Goal: Ask a question

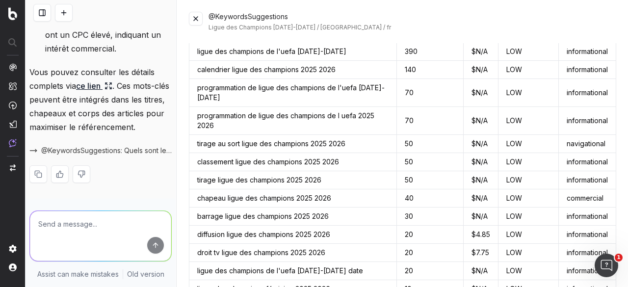
scroll to position [49, 0]
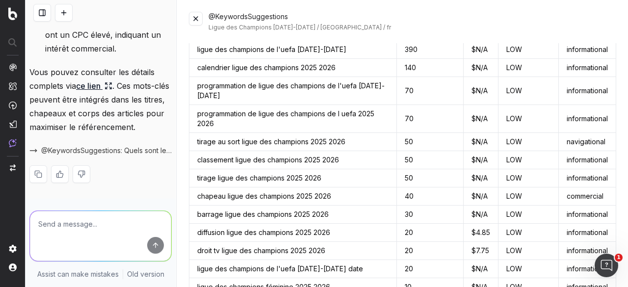
click at [195, 20] on button at bounding box center [196, 19] width 14 height 14
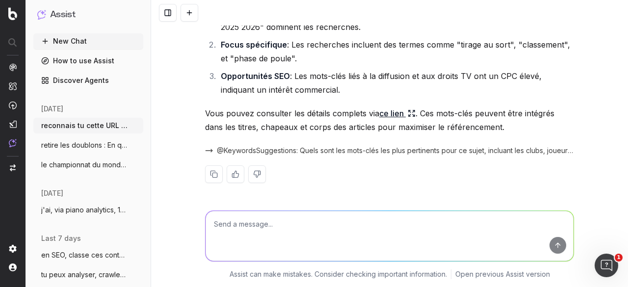
scroll to position [7724, 0]
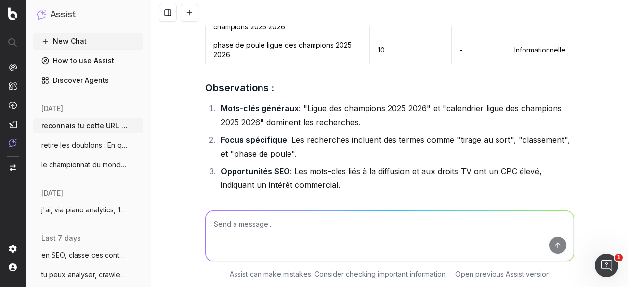
click at [83, 42] on button "New Chat" at bounding box center [88, 41] width 110 height 16
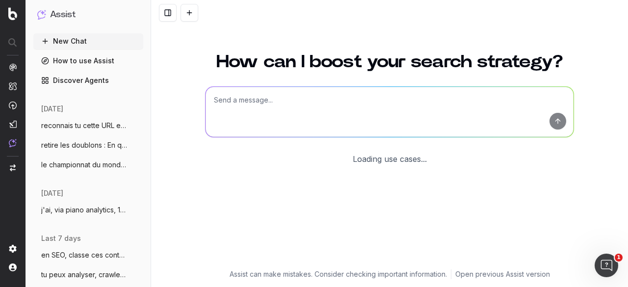
click at [266, 107] on div "How can I boost your search strategy? Loading use cases..." at bounding box center [389, 155] width 377 height 228
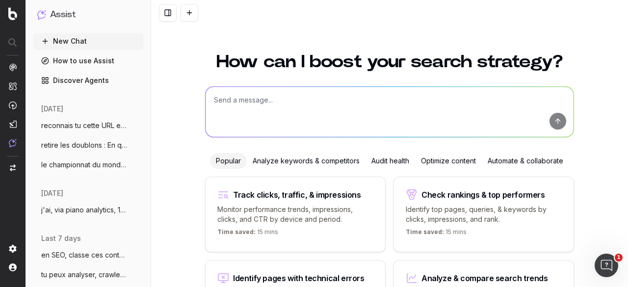
click at [229, 106] on textarea at bounding box center [390, 112] width 368 height 50
paste textarea "page ID clics impression CTR position moyenne [GEOGRAPHIC_DATA] - [GEOGRAPHIC_D…"
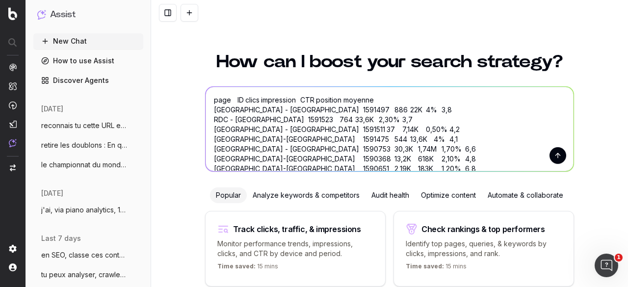
click at [210, 100] on textarea "page ID clics impression CTR position moyenne [GEOGRAPHIC_DATA] - [GEOGRAPHIC_D…" at bounding box center [390, 129] width 368 height 84
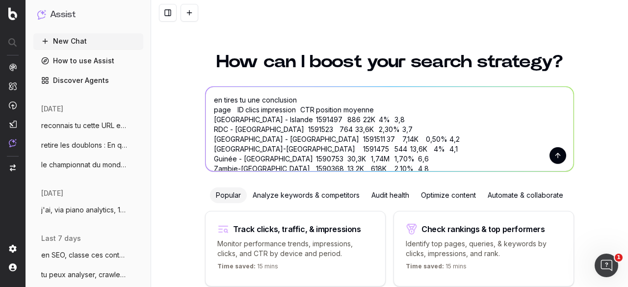
type textarea "en tires tu une conclusion ? page ID clics impression CTR position moyenne [GEO…"
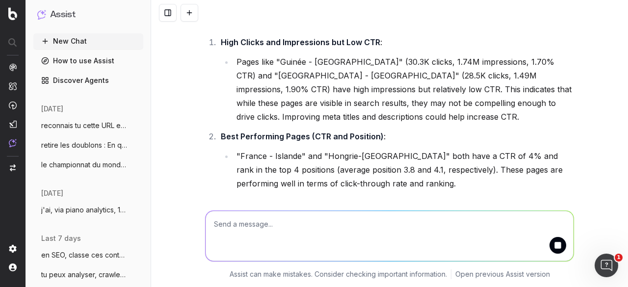
scroll to position [245, 0]
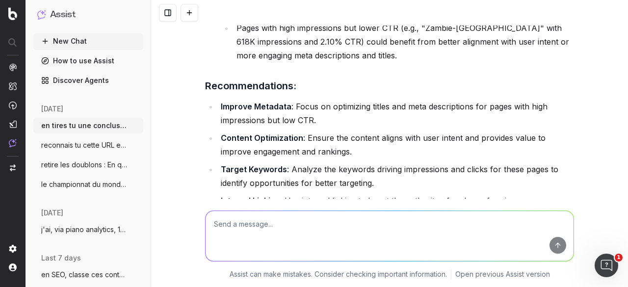
scroll to position [633, 0]
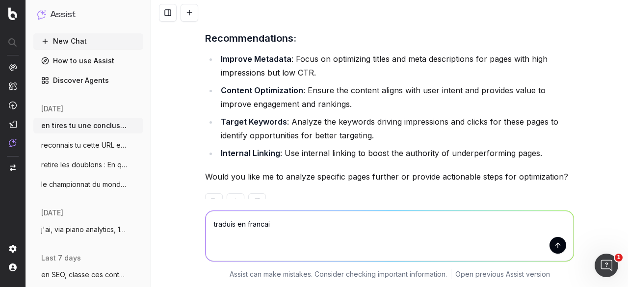
type textarea "traduis en francais"
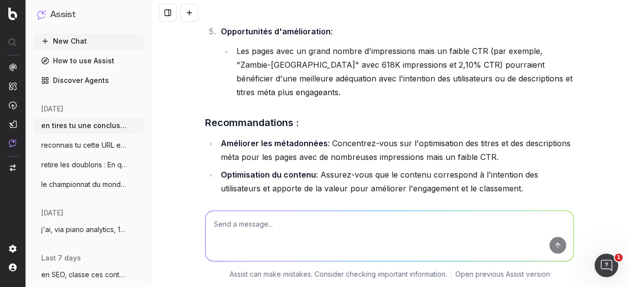
scroll to position [1281, 0]
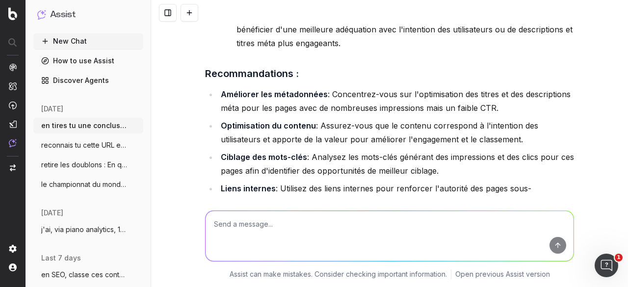
click at [340, 220] on textarea at bounding box center [390, 236] width 368 height 50
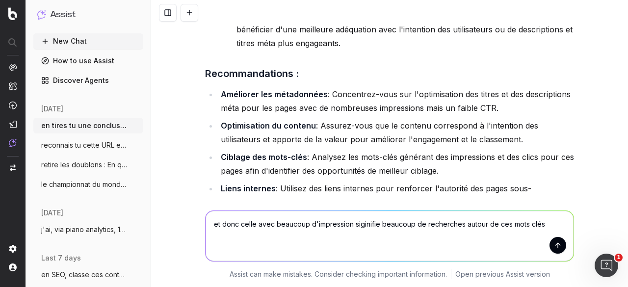
type textarea "et donc celle avec beaucoup d'impression siginifie beaucoup de recherches autou…"
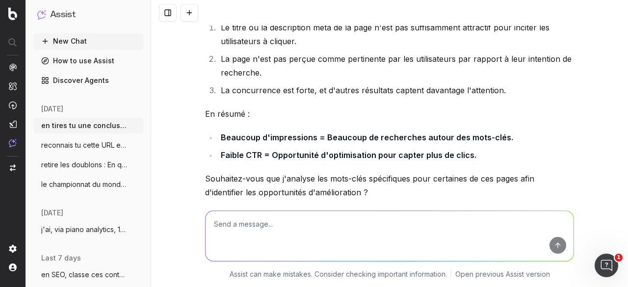
scroll to position [1705, 0]
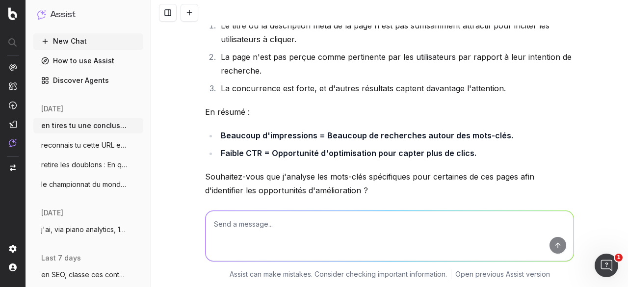
click at [289, 221] on textarea at bounding box center [390, 236] width 368 height 50
type textarea "peut on voir le nombre de recherches sur une requete sur une période ?"
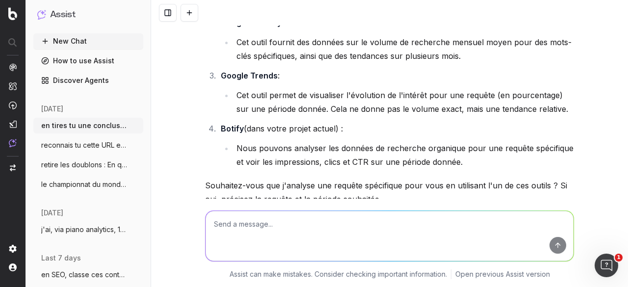
scroll to position [2080, 0]
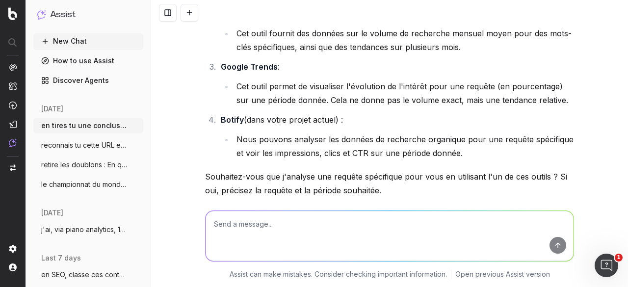
click at [260, 224] on textarea at bounding box center [390, 236] width 368 height 50
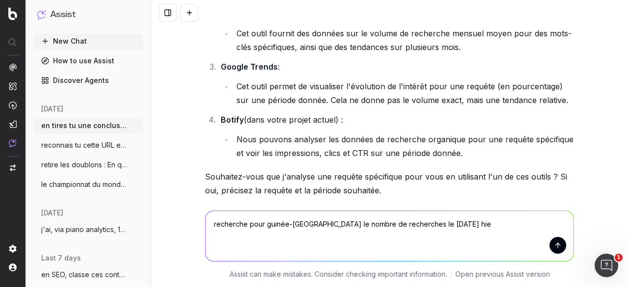
type textarea "recherche pour guinée-[GEOGRAPHIC_DATA] le nombre de recherches le [DATE] [DATE]"
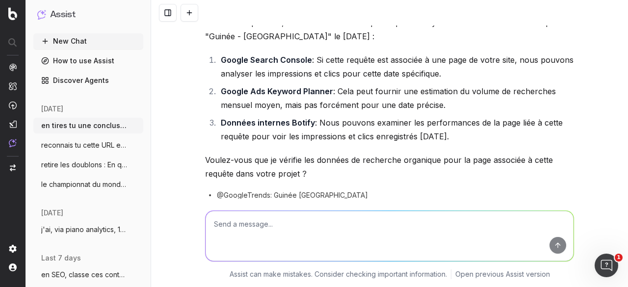
scroll to position [2357, 0]
